Goal: Information Seeking & Learning: Understand process/instructions

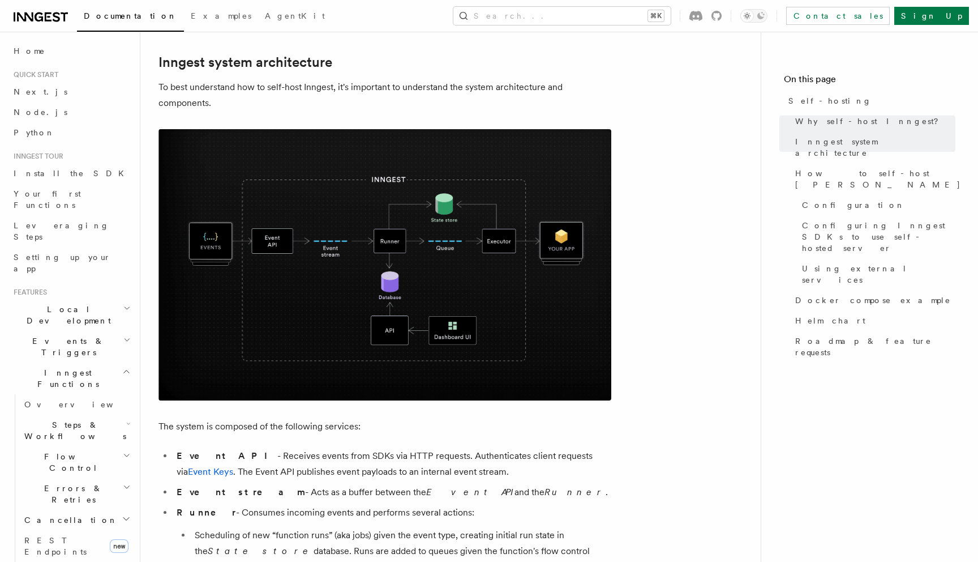
scroll to position [305, 0]
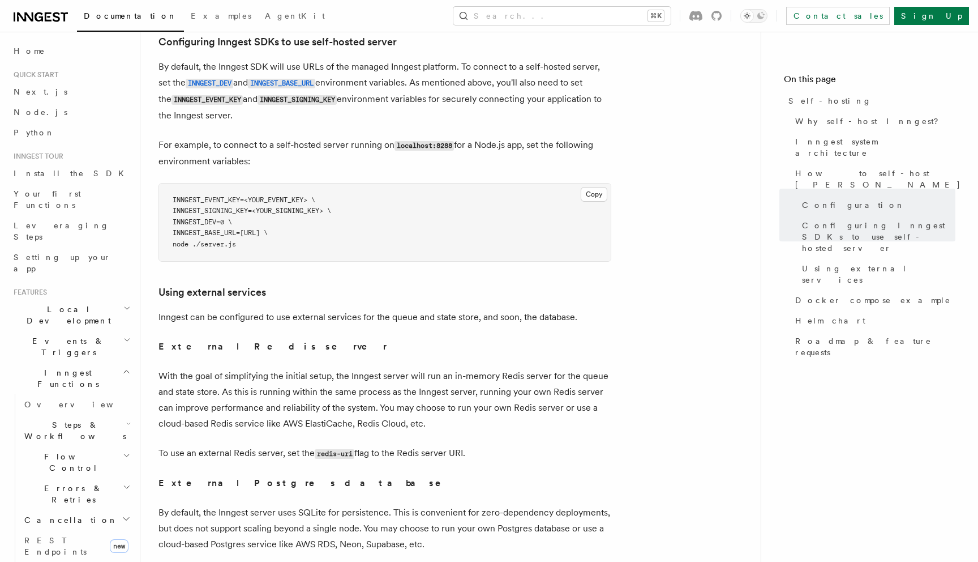
scroll to position [2471, 0]
click at [414, 369] on p "With the goal of simplifying the initial setup, the Inngest server will run an …" at bounding box center [385, 400] width 453 height 63
click at [847, 290] on link "Docker compose example" at bounding box center [873, 300] width 165 height 20
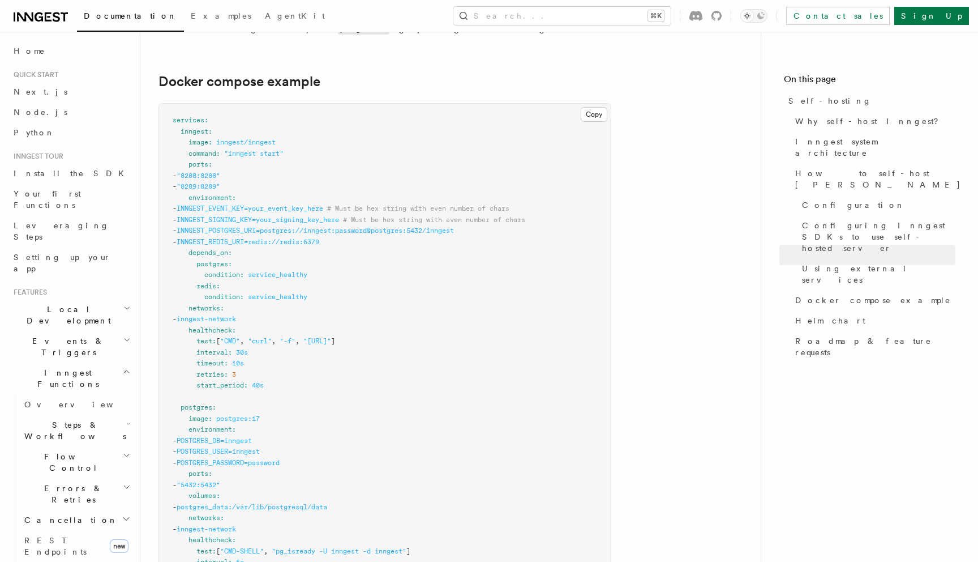
scroll to position [3018, 0]
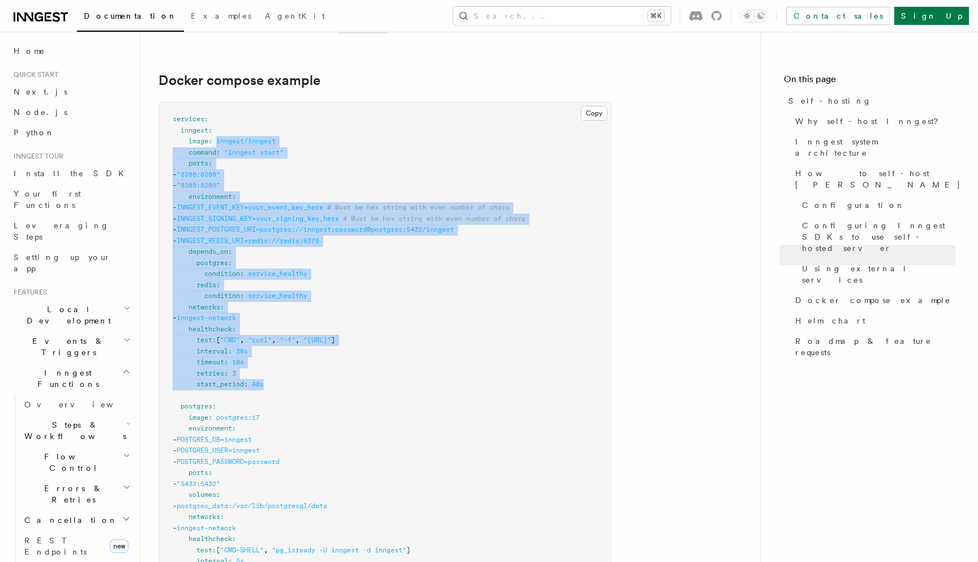
drag, startPoint x: 217, startPoint y: 116, endPoint x: 298, endPoint y: 354, distance: 251.9
click at [298, 355] on pre "services : inngest : image : inngest/inngest command : "inngest start" ports : …" at bounding box center [385, 477] width 452 height 751
click at [298, 354] on pre "services : inngest : image : inngest/inngest command : "inngest start" ports : …" at bounding box center [385, 477] width 452 height 751
drag, startPoint x: 298, startPoint y: 354, endPoint x: 177, endPoint y: 104, distance: 277.3
click at [177, 104] on pre "services : inngest : image : inngest/inngest command : "inngest start" ports : …" at bounding box center [385, 477] width 452 height 751
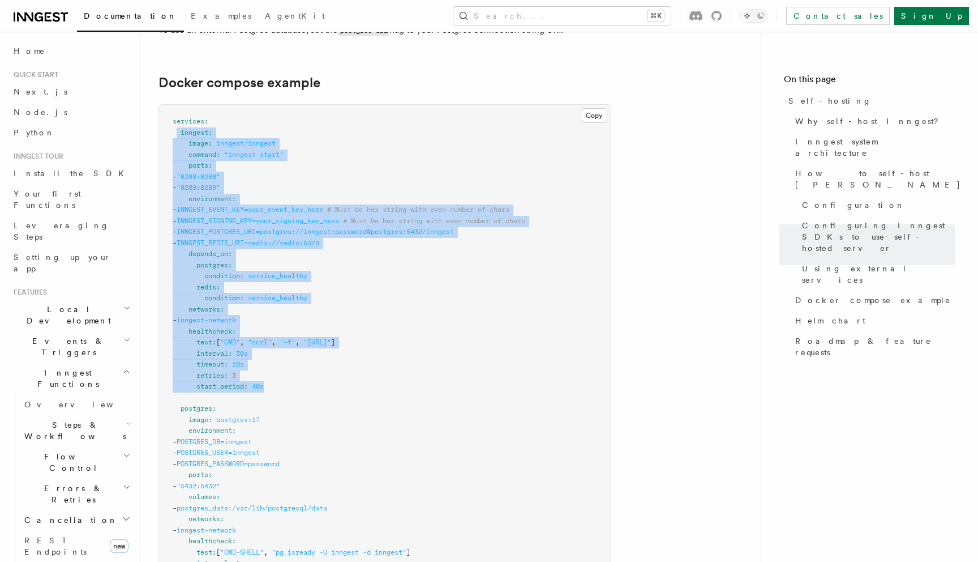
scroll to position [3020, 0]
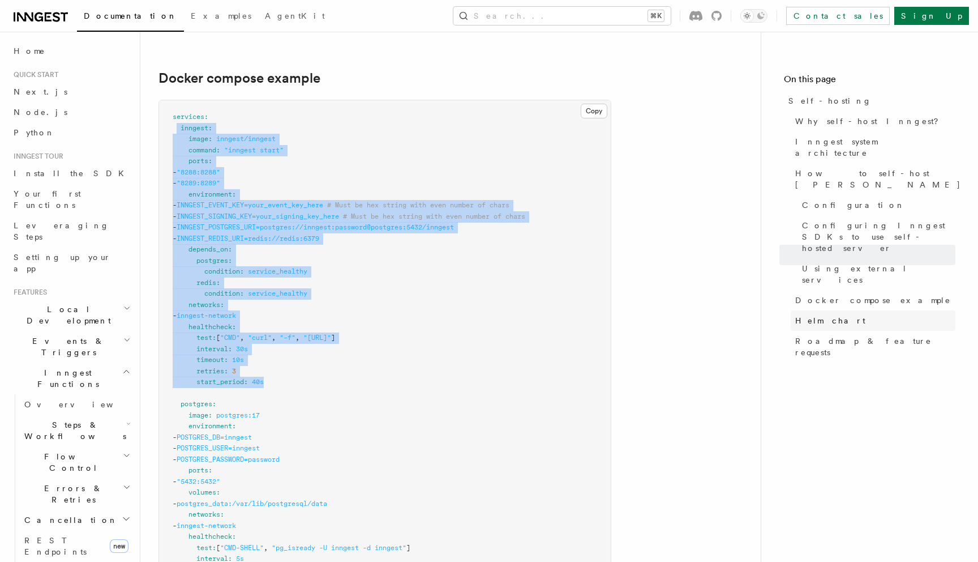
click at [814, 315] on span "Helm chart" at bounding box center [831, 320] width 70 height 11
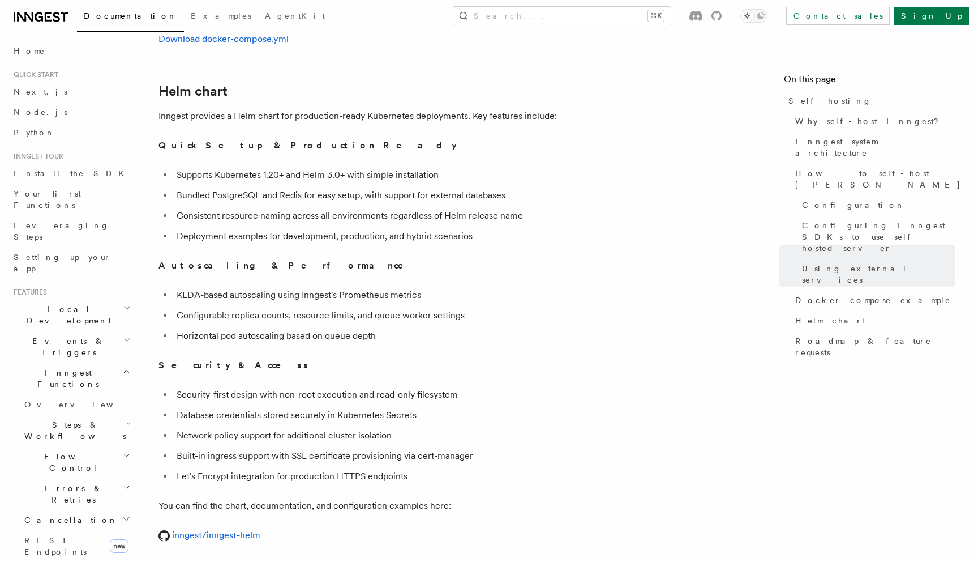
scroll to position [3856, 0]
click at [599, 186] on li "Bundled PostgreSQL and Redis for easy setup, with support for external databases" at bounding box center [392, 194] width 438 height 16
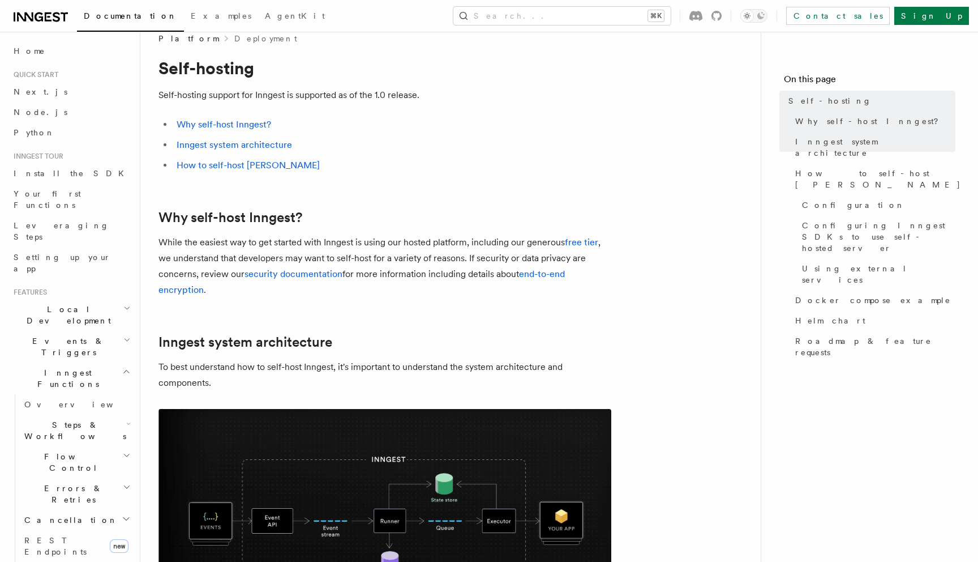
scroll to position [15, 0]
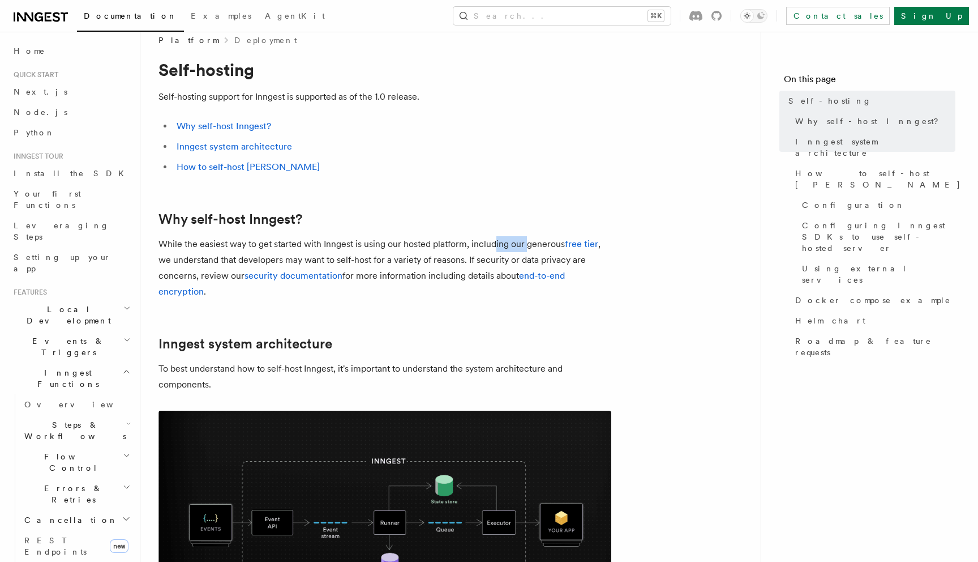
drag, startPoint x: 495, startPoint y: 244, endPoint x: 527, endPoint y: 246, distance: 31.8
click at [527, 246] on p "While the easiest way to get started with Inngest is using our hosted platform,…" at bounding box center [385, 267] width 453 height 63
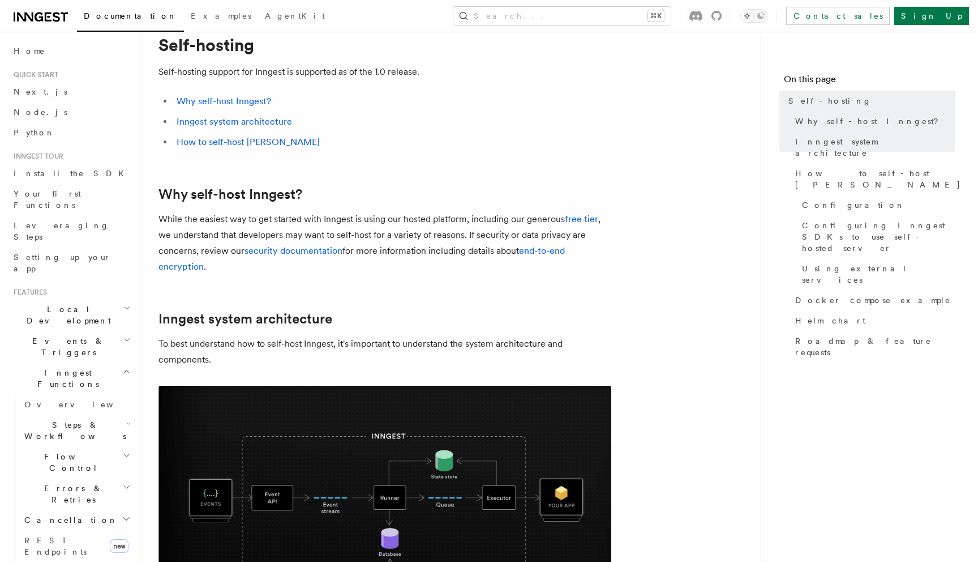
scroll to position [41, 0]
click at [423, 311] on h2 "Inngest system architecture" at bounding box center [385, 318] width 453 height 16
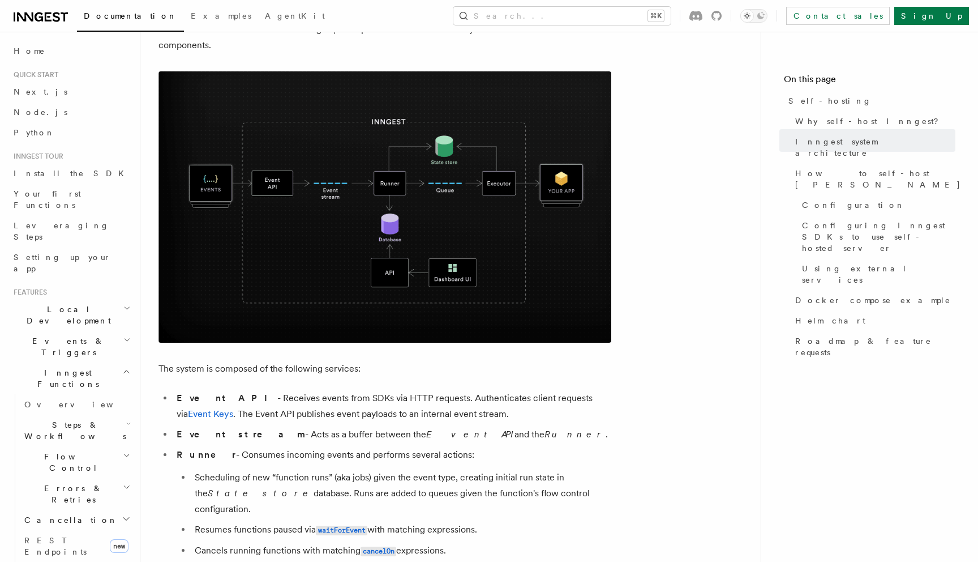
scroll to position [356, 0]
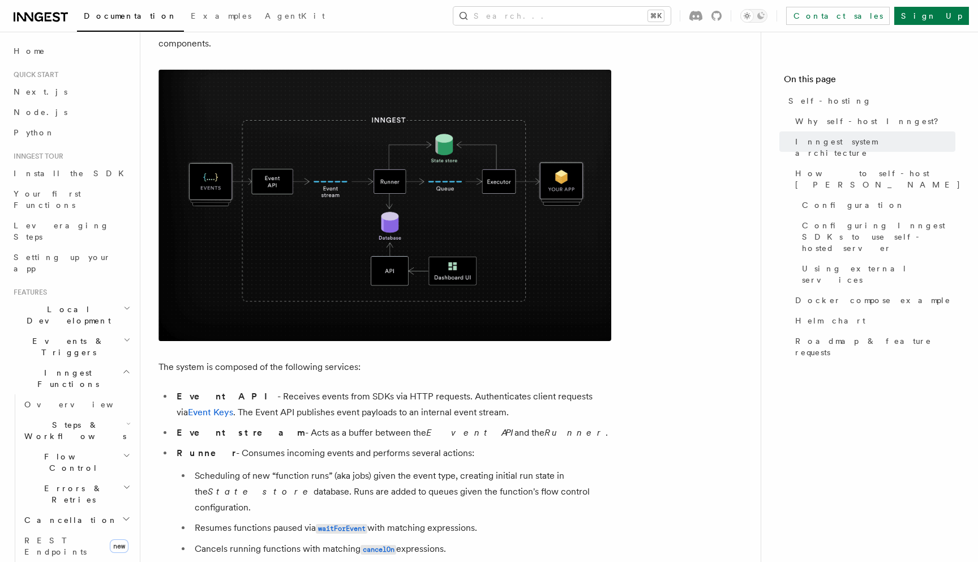
click at [431, 364] on p "The system is composed of the following services:" at bounding box center [385, 367] width 453 height 16
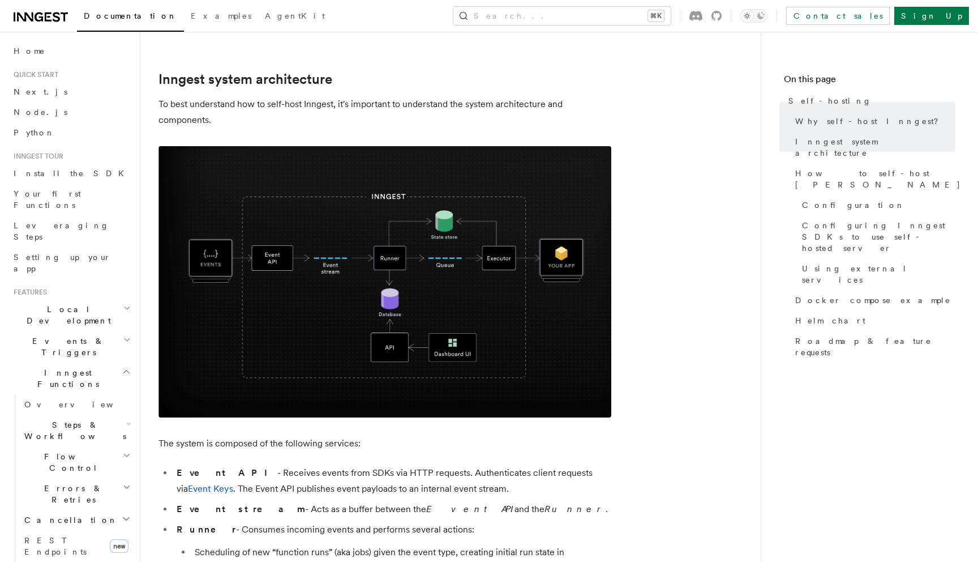
scroll to position [318, 0]
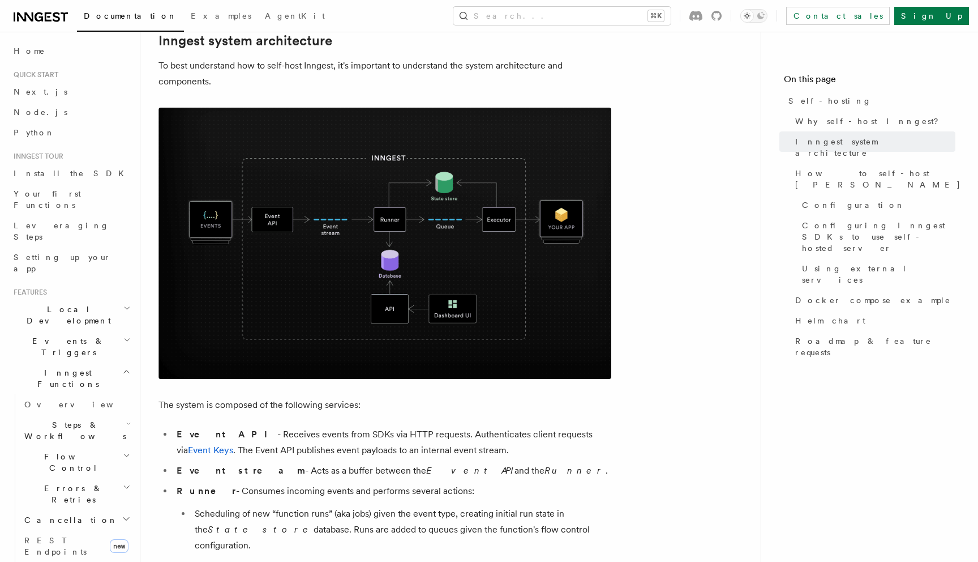
click at [386, 246] on img at bounding box center [385, 243] width 453 height 271
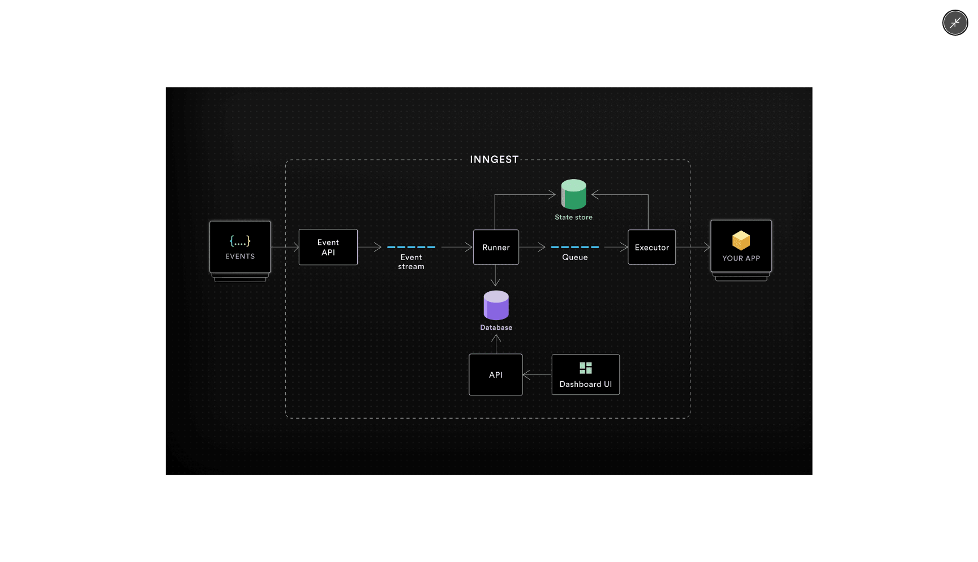
click at [955, 23] on icon "Minimize image" at bounding box center [956, 23] width 11 height 11
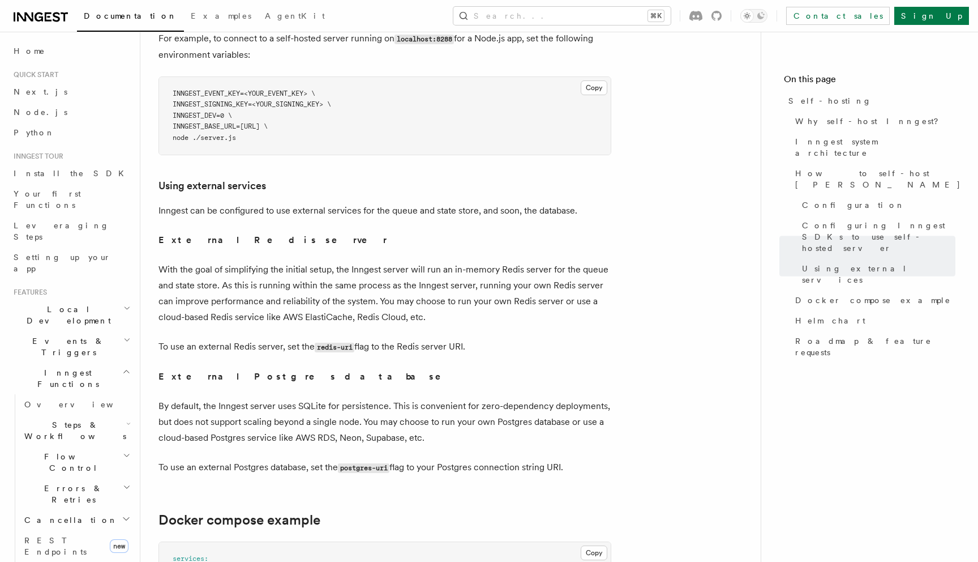
scroll to position [2428, 0]
